Goal: Information Seeking & Learning: Learn about a topic

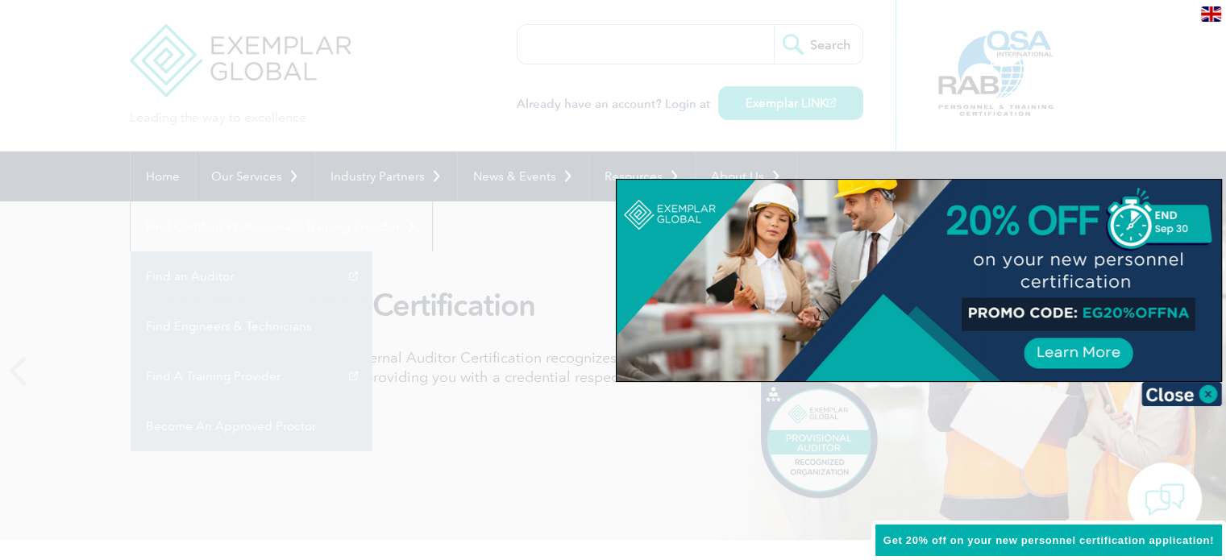
drag, startPoint x: 1187, startPoint y: 394, endPoint x: 1187, endPoint y: 376, distance: 17.7
click at [1187, 394] on img at bounding box center [1182, 394] width 81 height 24
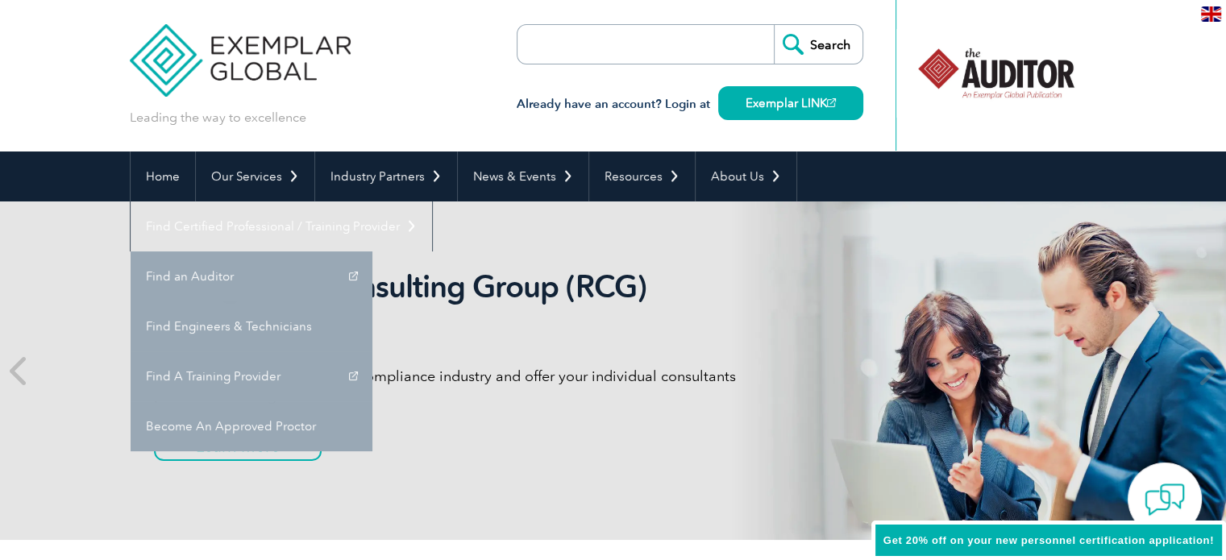
click at [1146, 89] on header "Leading the way to excellence Search" at bounding box center [613, 76] width 1226 height 152
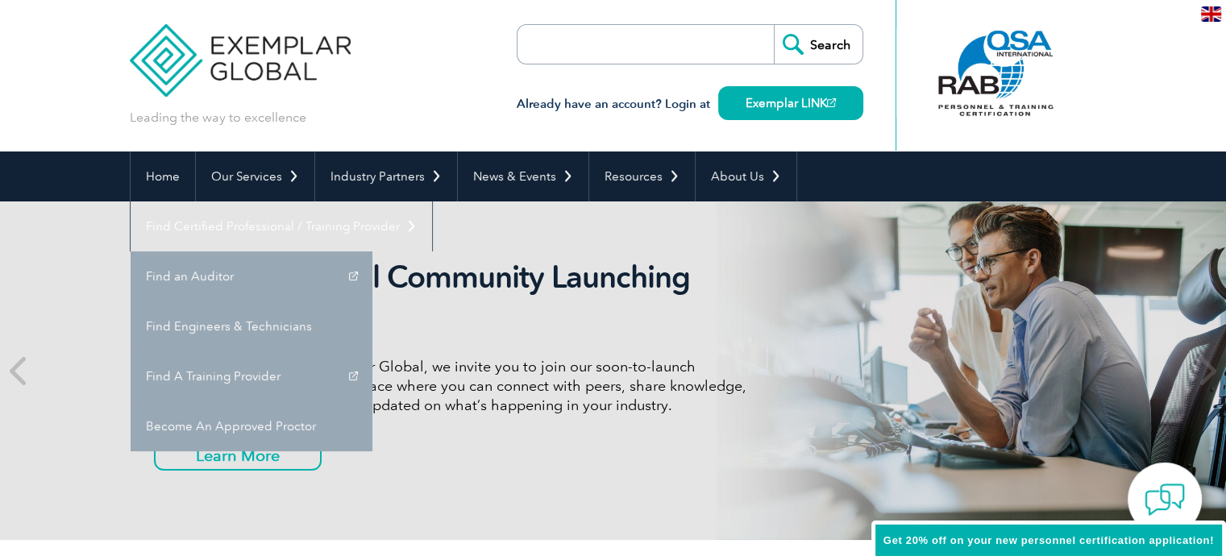
click at [597, 35] on input "search" at bounding box center [610, 44] width 169 height 39
paste input "general radiotelephone operator license"
type input "general radiotelephone operator license"
click at [793, 51] on input "Search" at bounding box center [818, 44] width 89 height 39
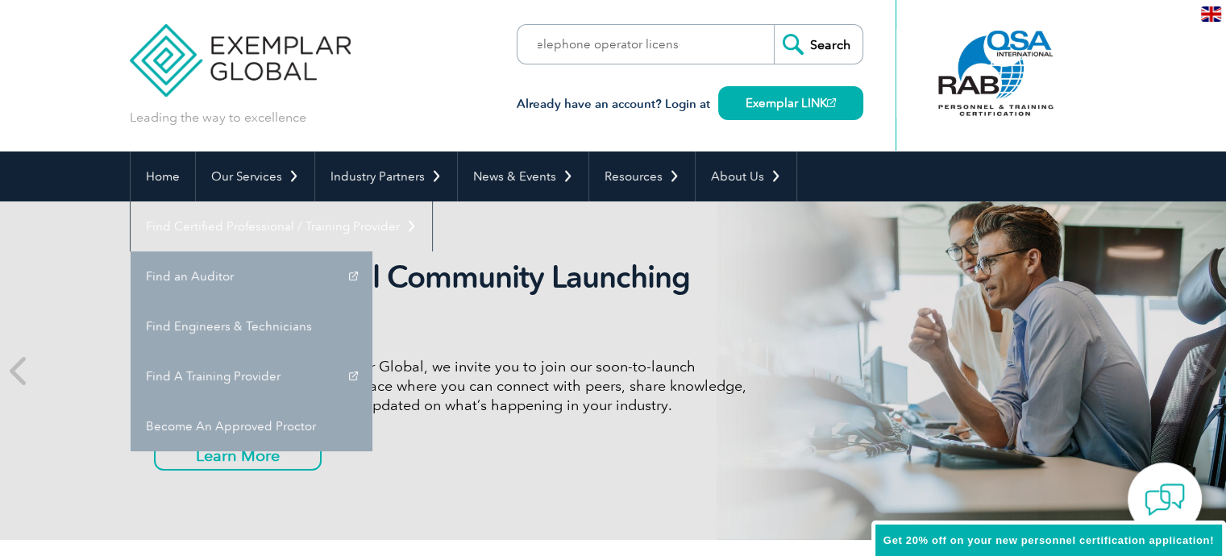
scroll to position [0, 0]
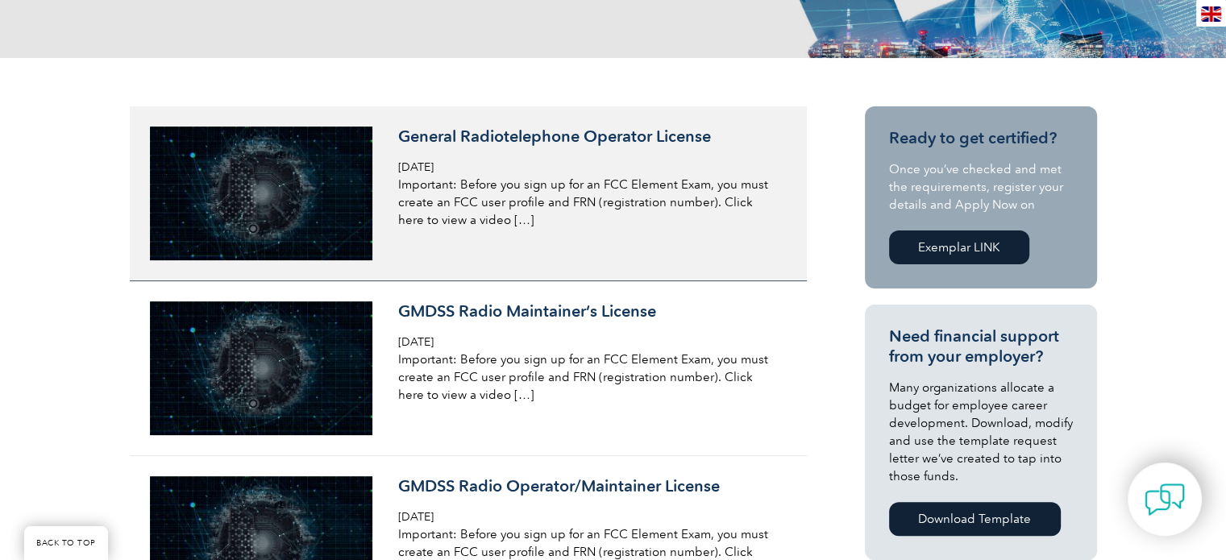
scroll to position [337, 0]
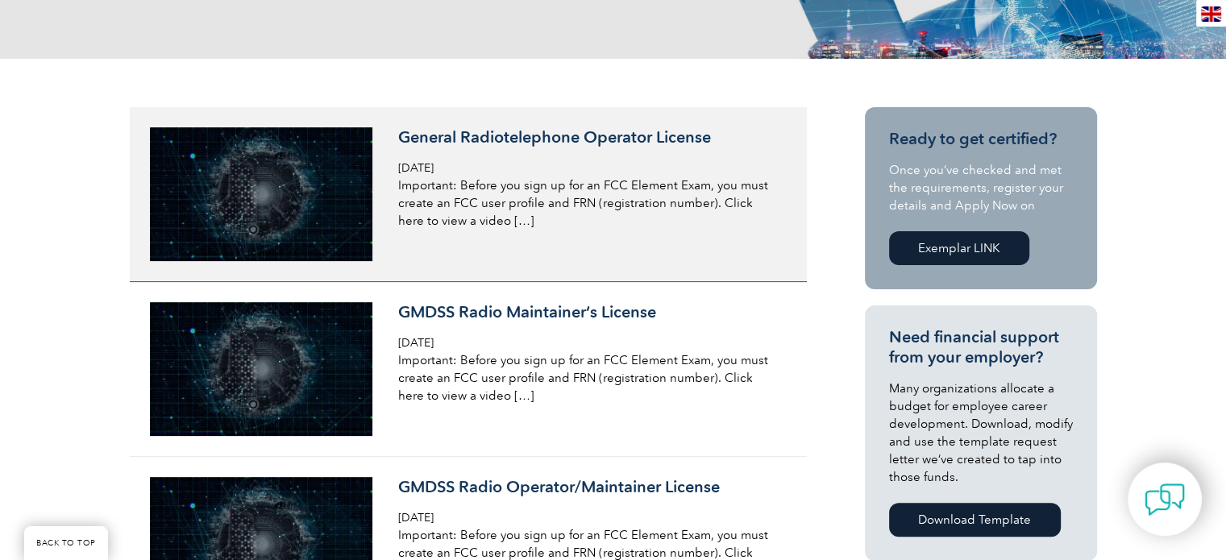
click at [549, 131] on h3 "General Radiotelephone Operator License" at bounding box center [589, 137] width 382 height 20
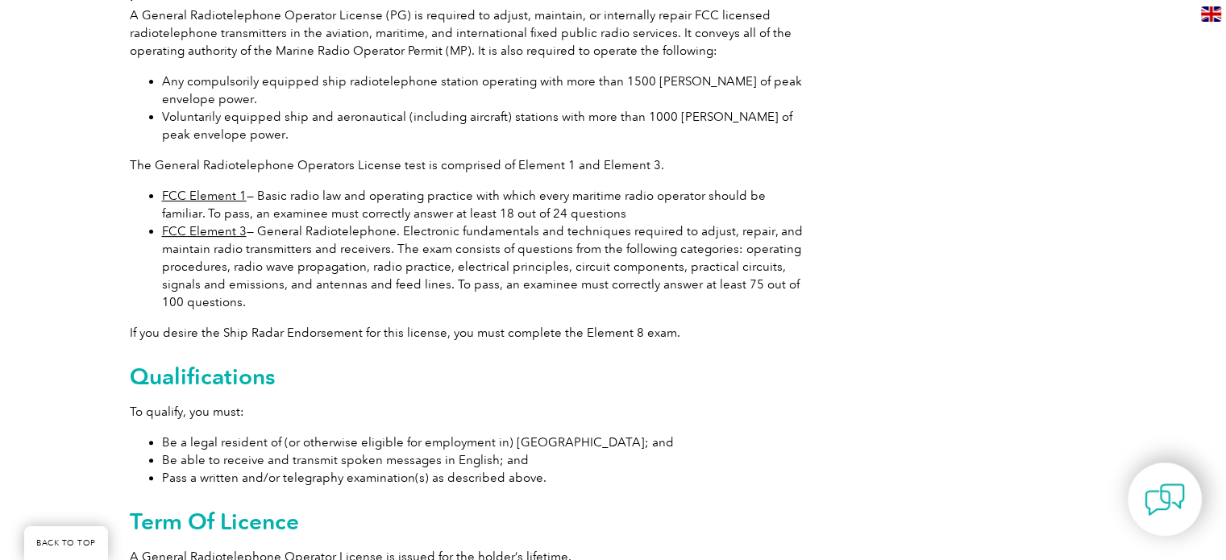
scroll to position [466, 0]
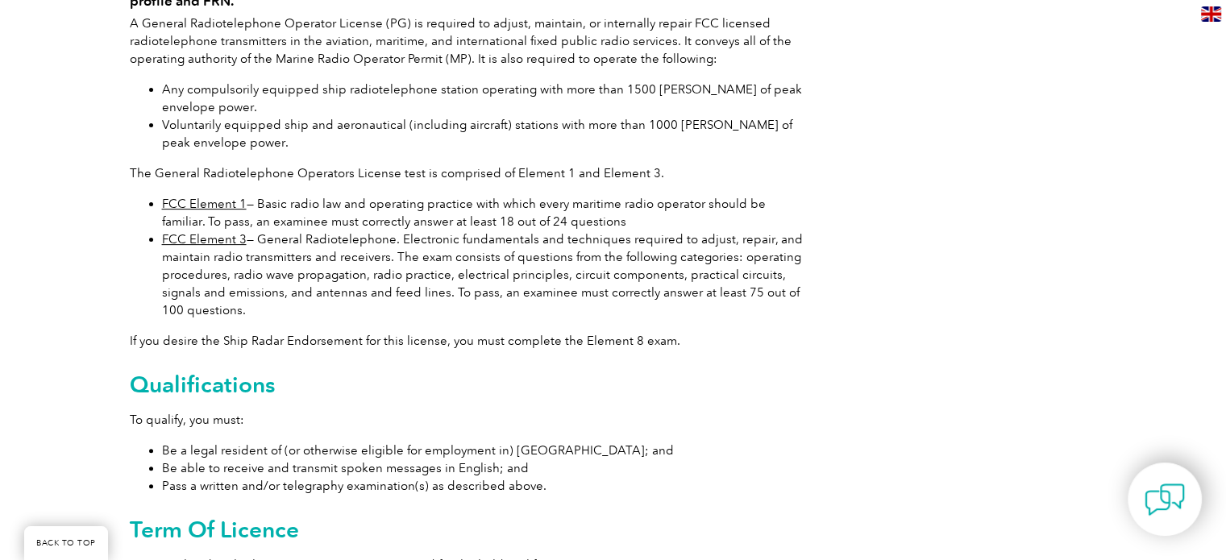
click at [214, 344] on p "If you desire the Ship Radar Endorsement for this license, you must complete th…" at bounding box center [468, 341] width 677 height 18
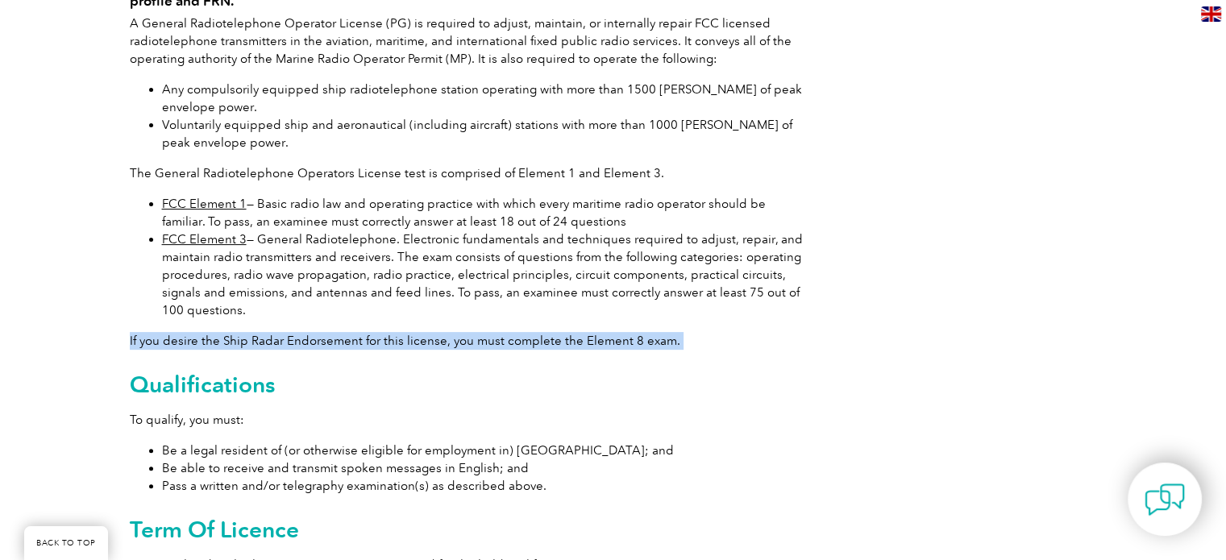
click at [214, 344] on p "If you desire the Ship Radar Endorsement for this license, you must complete th…" at bounding box center [468, 341] width 677 height 18
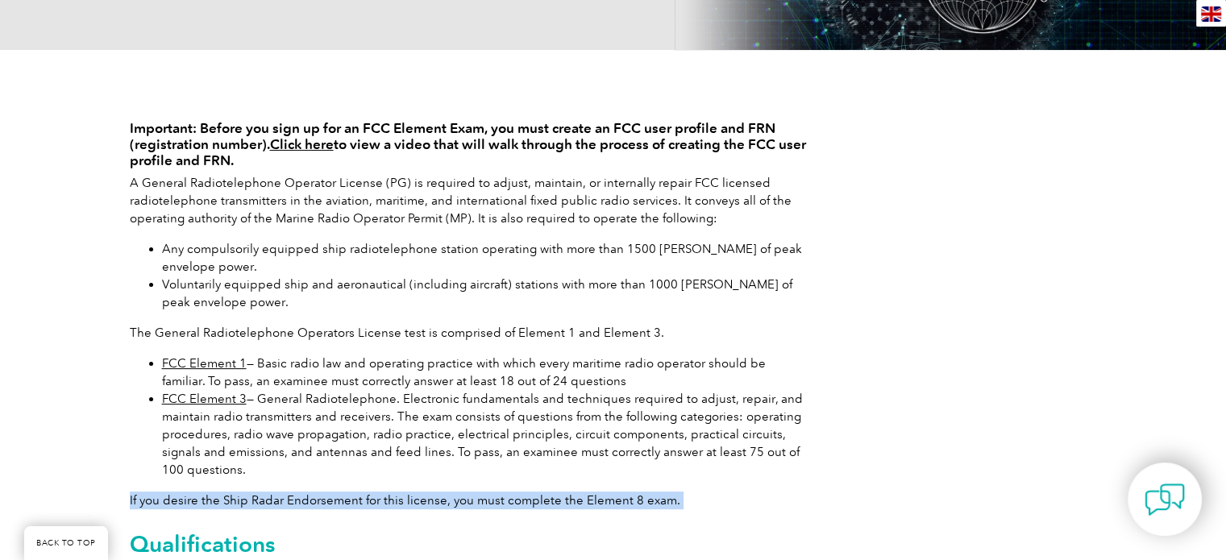
scroll to position [306, 0]
